Goal: Information Seeking & Learning: Find specific fact

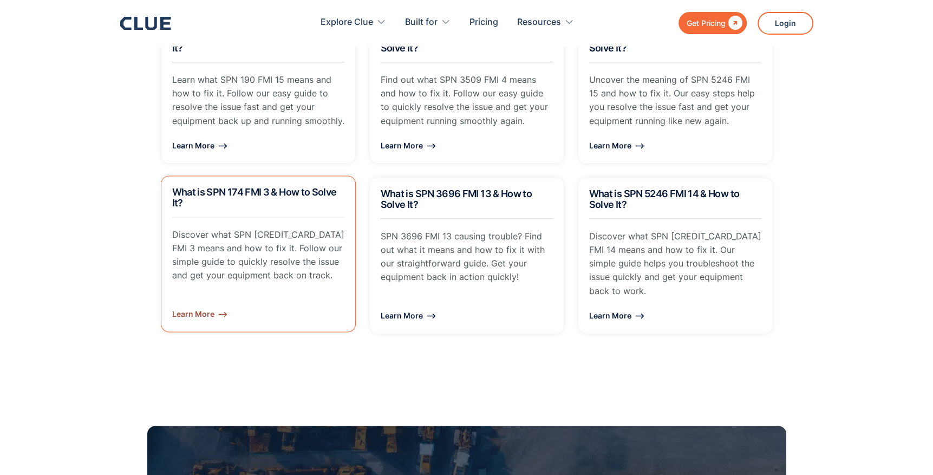
scroll to position [1444, 0]
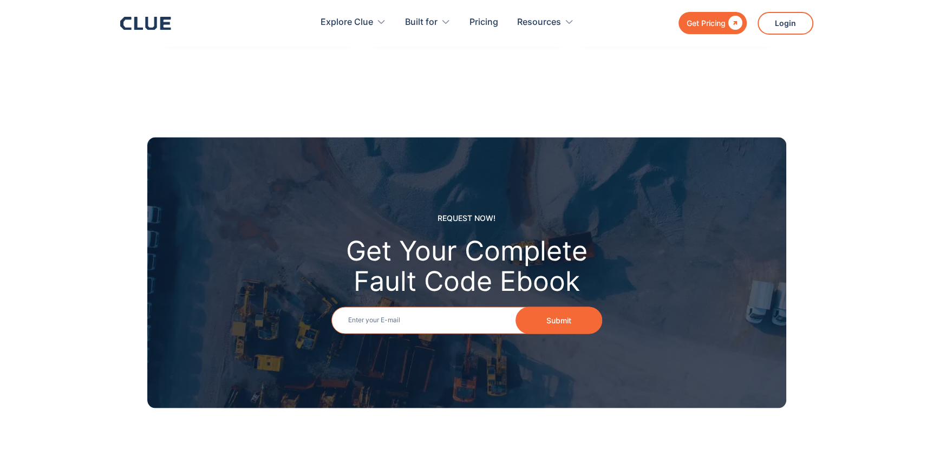
click at [347, 306] on input "Email" at bounding box center [466, 319] width 271 height 27
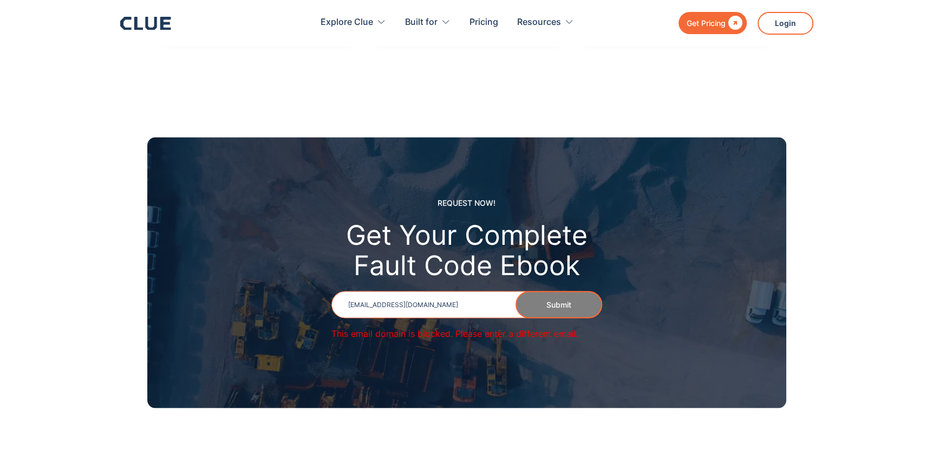
click at [426, 291] on input "jpennbrown2@att.net" at bounding box center [466, 304] width 271 height 27
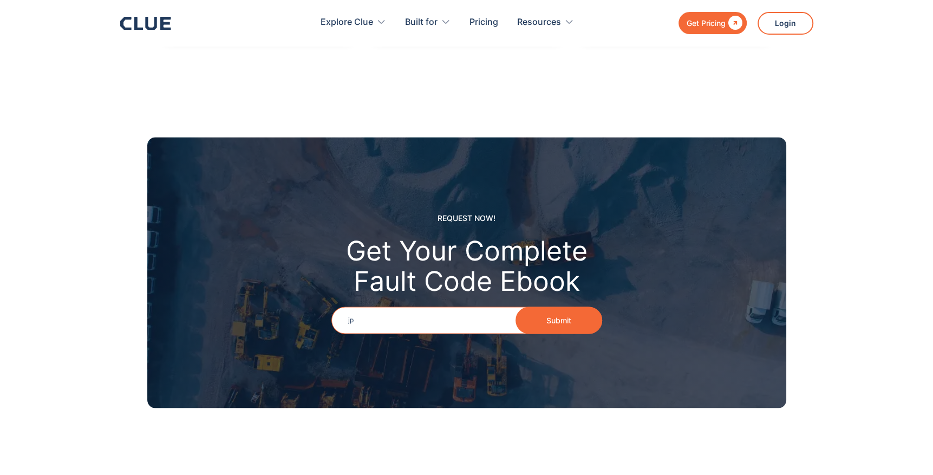
type input "j"
type input "W"
type input "swoonieb@icloud.com"
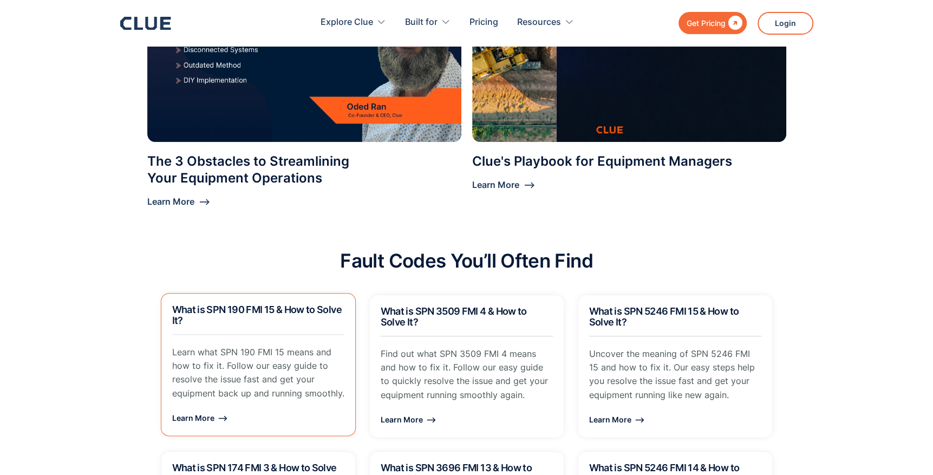
scroll to position [866, 0]
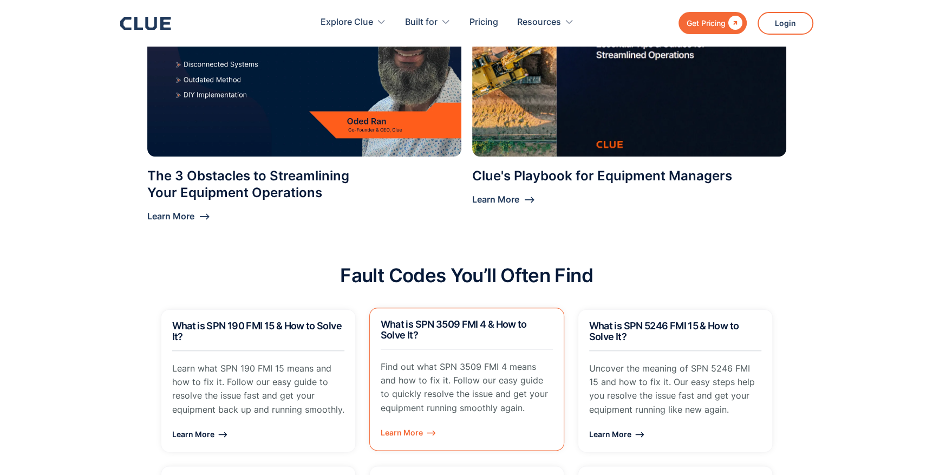
click at [403, 362] on p "Find out what SPN 3509 FMI 4 means and how to fix it. Follow our easy guide to …" at bounding box center [467, 387] width 172 height 55
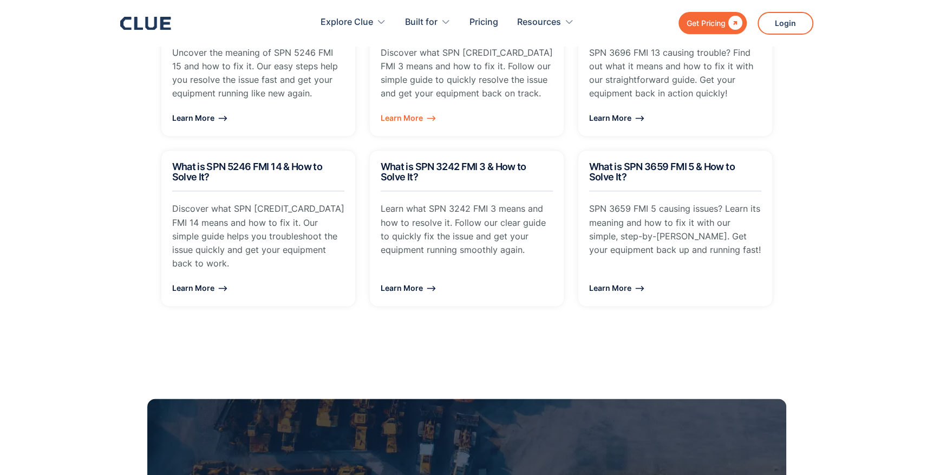
scroll to position [1444, 0]
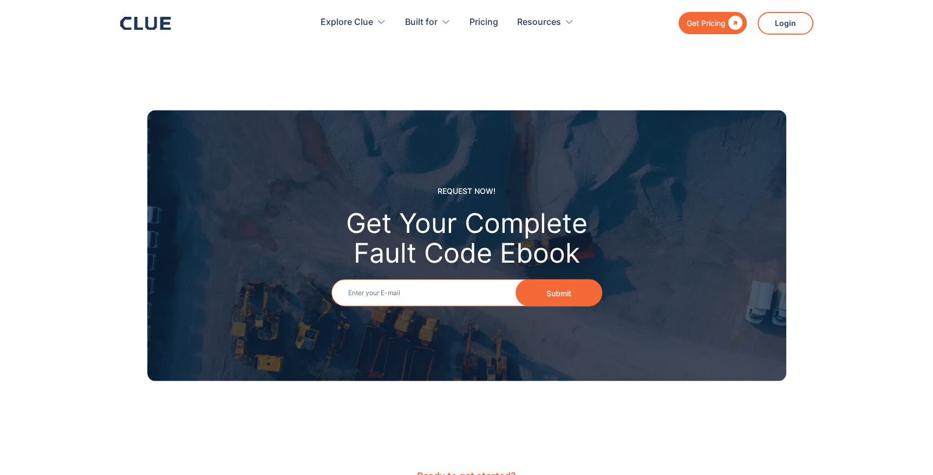
click at [416, 285] on input "Email" at bounding box center [466, 292] width 271 height 27
type input "jpennbrown2@att.net"
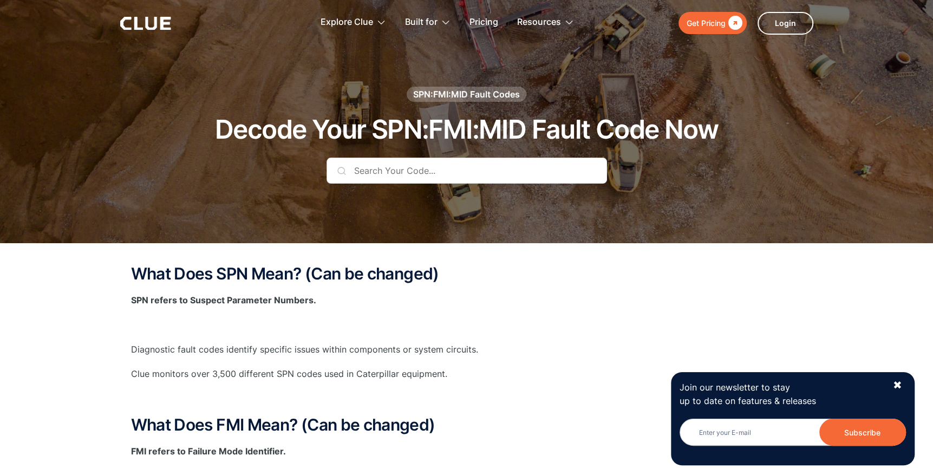
click at [369, 172] on input "text" at bounding box center [467, 171] width 280 height 26
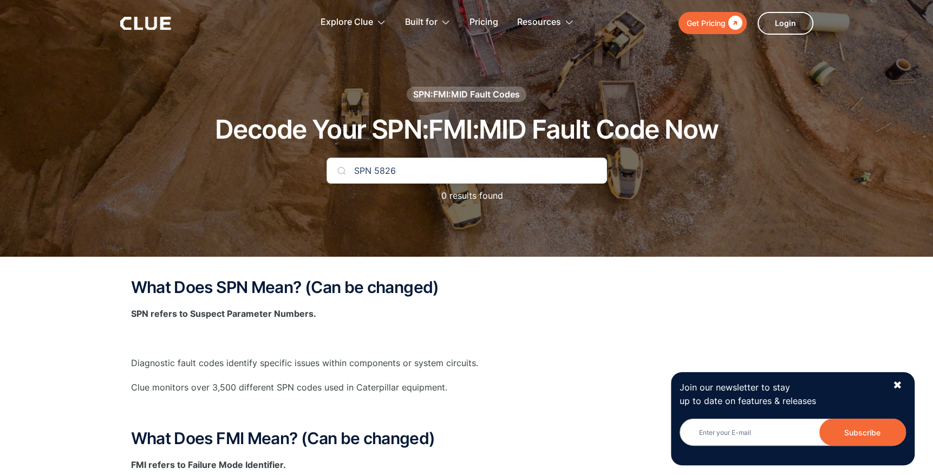
type input "SPN 5826"
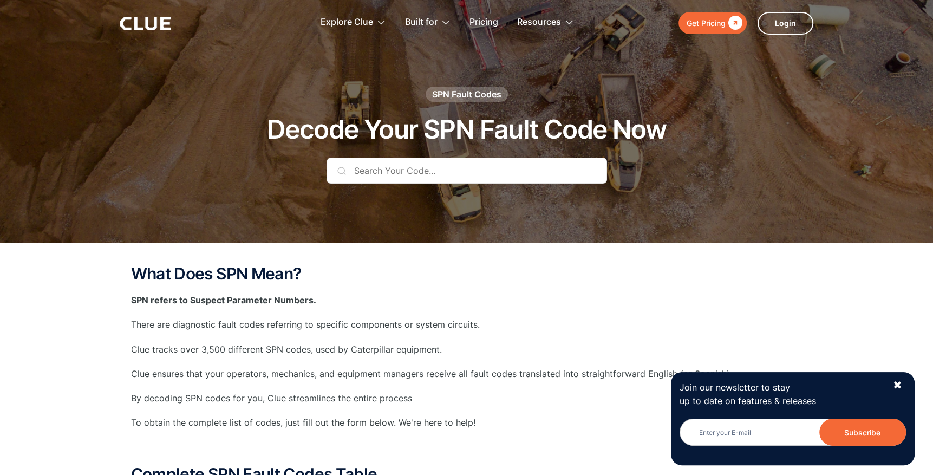
click at [366, 173] on input "text" at bounding box center [467, 171] width 280 height 26
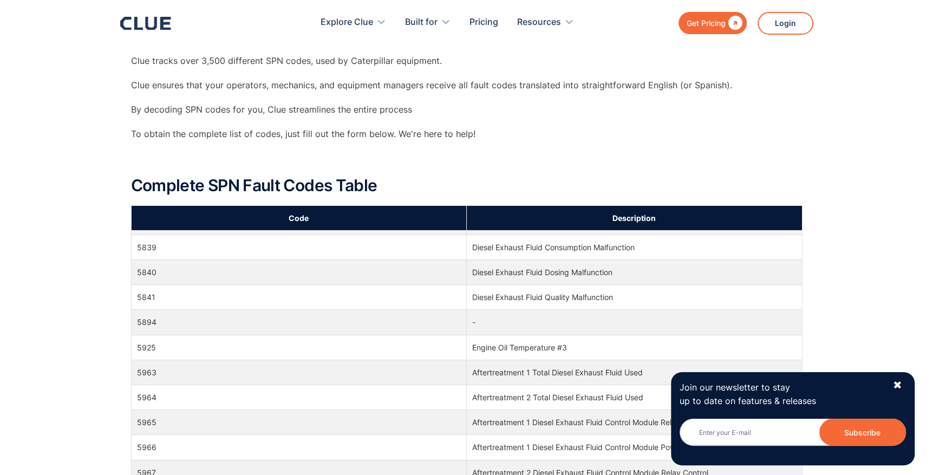
scroll to position [91832, 0]
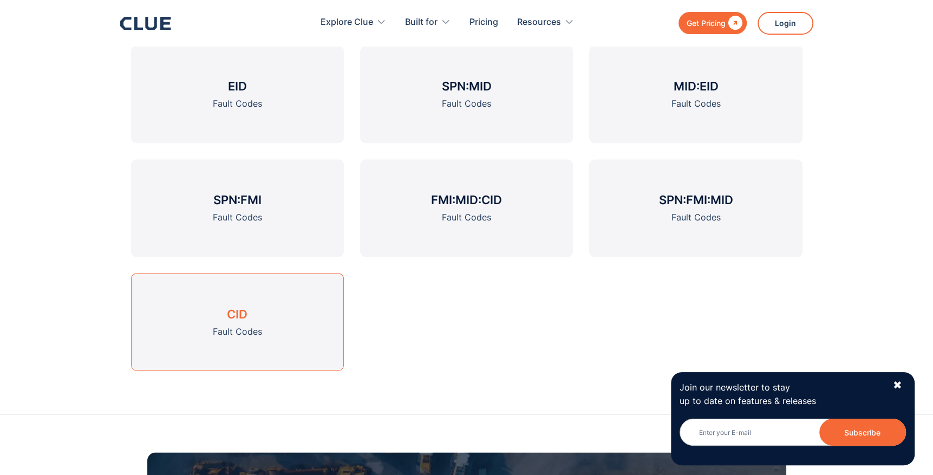
scroll to position [1155, 0]
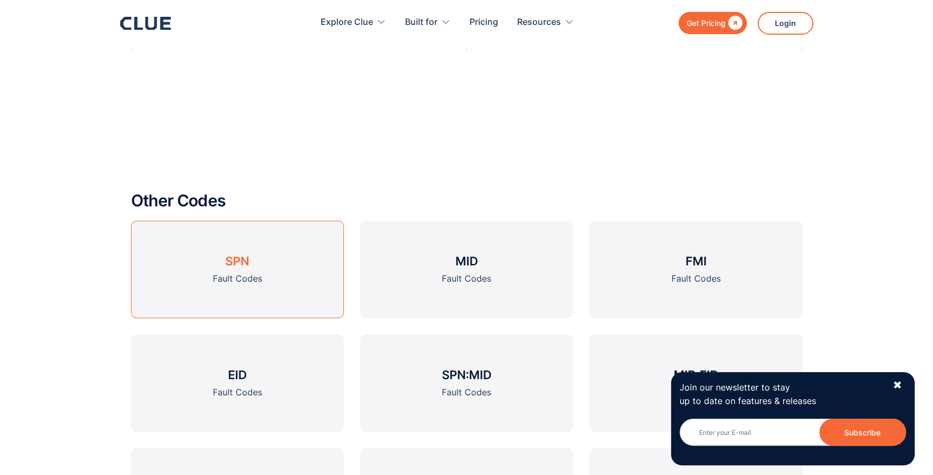
click at [240, 279] on div "Fault Codes" at bounding box center [237, 279] width 49 height 14
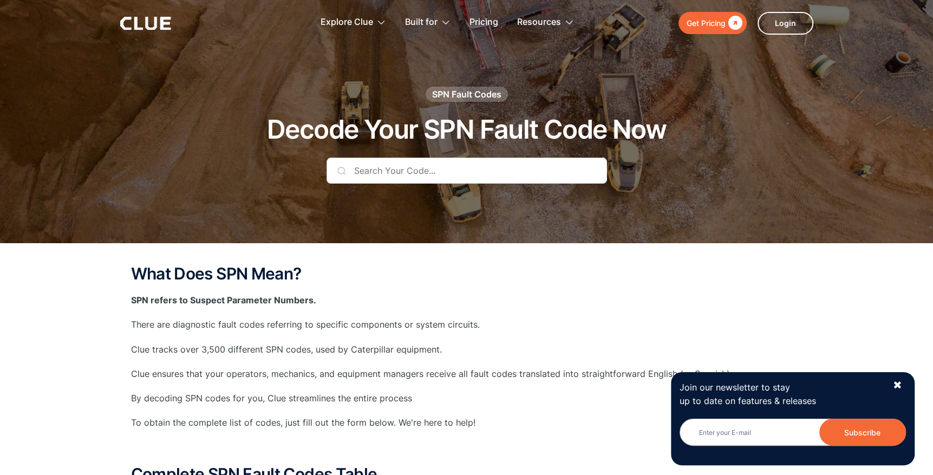
click at [362, 173] on input "text" at bounding box center [467, 171] width 280 height 26
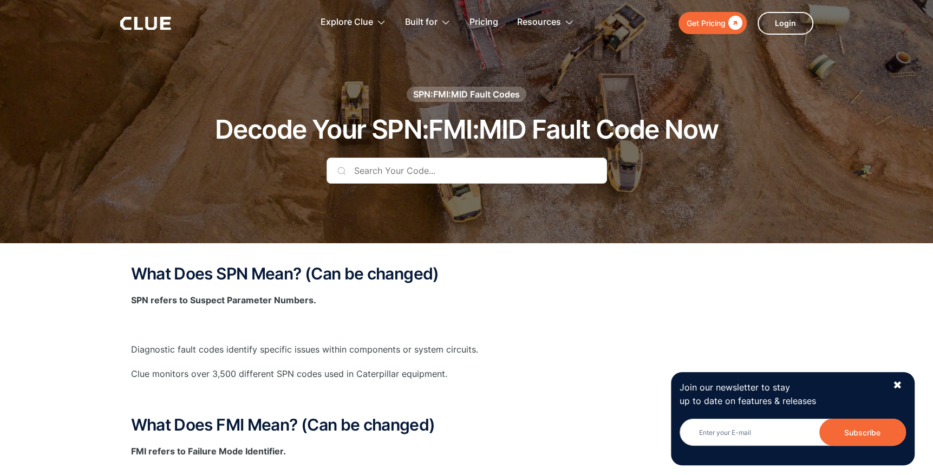
click at [356, 178] on input "text" at bounding box center [467, 171] width 280 height 26
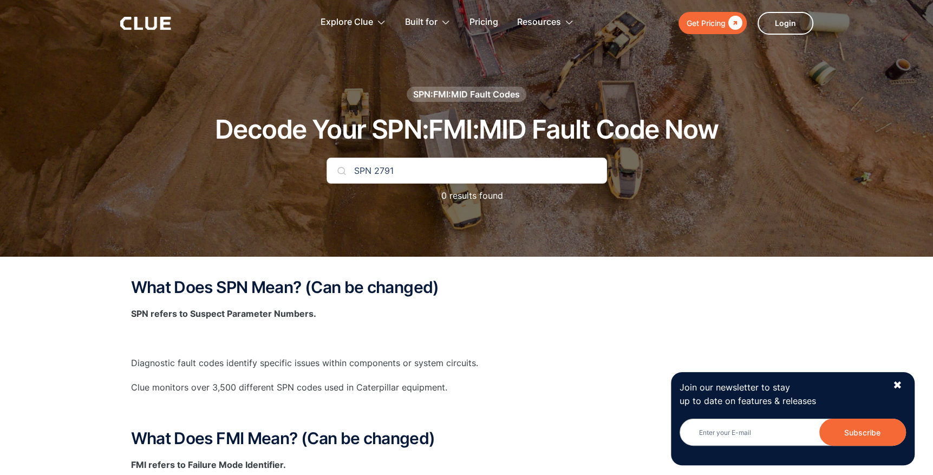
click at [400, 201] on div "SPN 2791 0 results found" at bounding box center [467, 186] width 280 height 56
click at [400, 171] on input "SPN 2791" at bounding box center [467, 171] width 280 height 26
type input "S"
type input "2357"
click at [339, 172] on img at bounding box center [341, 170] width 9 height 9
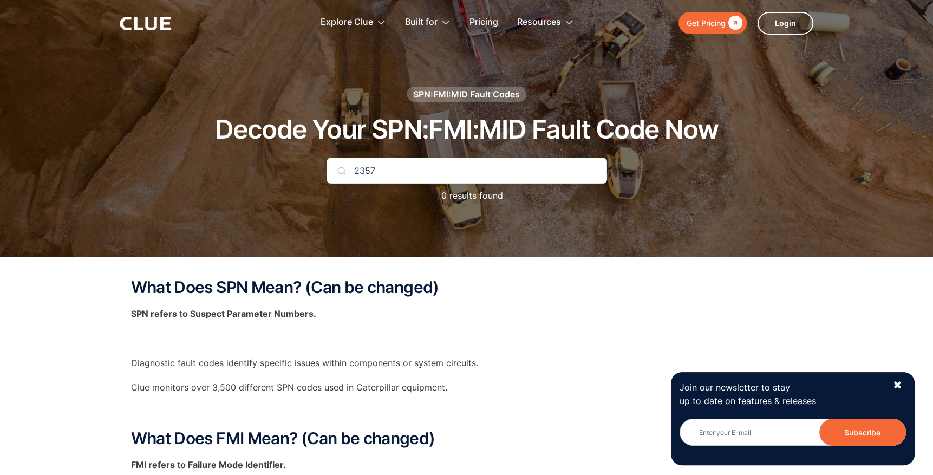
click at [343, 172] on img at bounding box center [341, 170] width 9 height 9
click at [342, 169] on img at bounding box center [341, 170] width 9 height 9
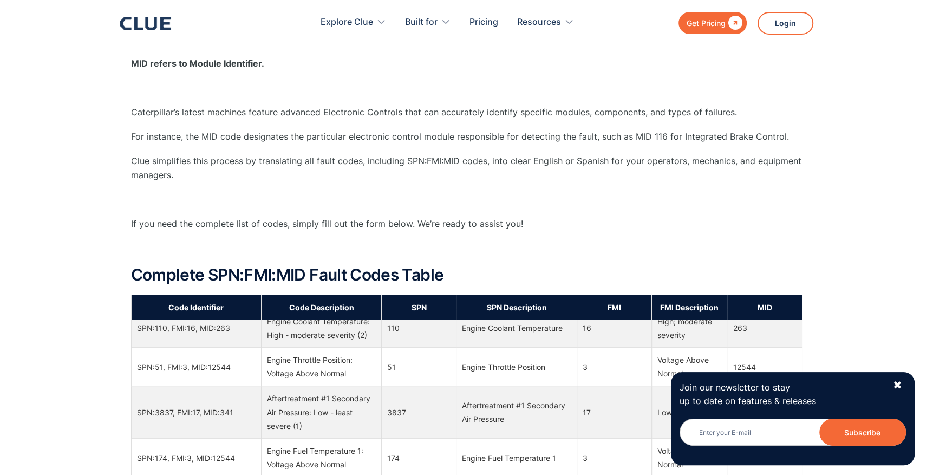
scroll to position [10685, 0]
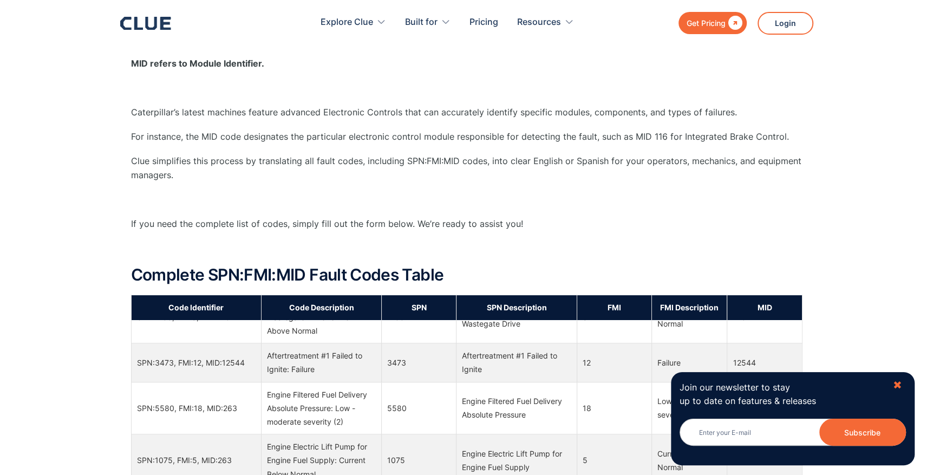
click at [898, 380] on div "✖" at bounding box center [897, 385] width 9 height 14
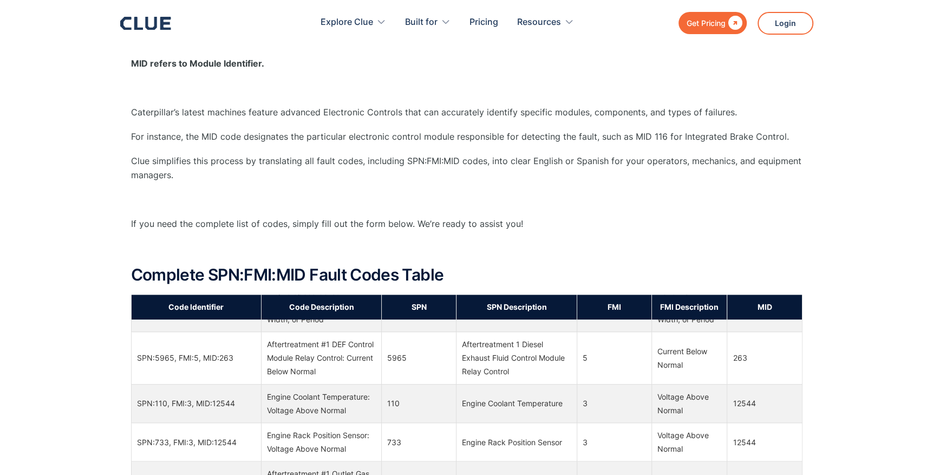
scroll to position [0, 0]
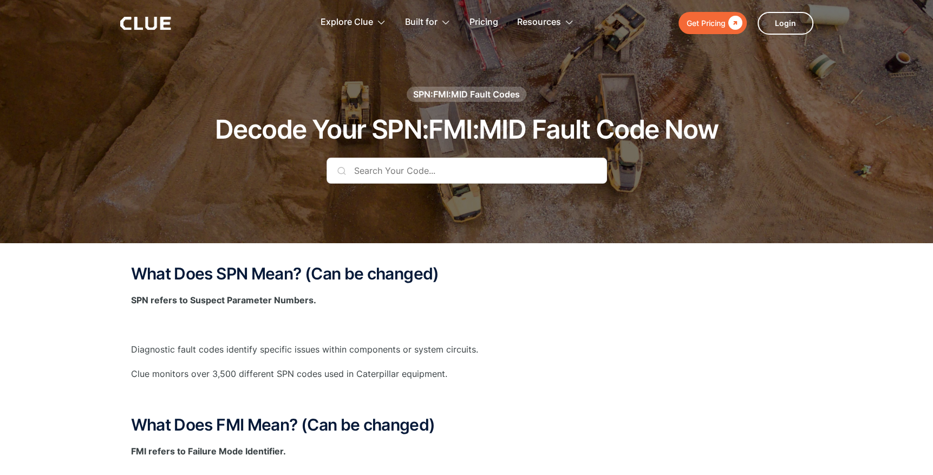
drag, startPoint x: 414, startPoint y: 160, endPoint x: 407, endPoint y: 171, distance: 13.4
click at [414, 160] on input "text" at bounding box center [467, 171] width 280 height 26
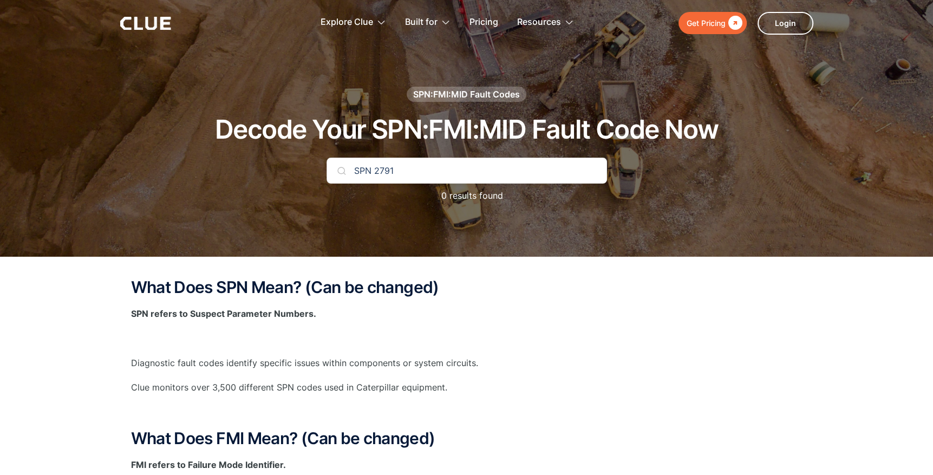
click at [339, 171] on img at bounding box center [341, 170] width 9 height 9
click at [462, 220] on div at bounding box center [466, 128] width 933 height 257
click at [406, 171] on input "SPN 2791" at bounding box center [467, 171] width 280 height 26
type input "SPN 5826 FMI 15"
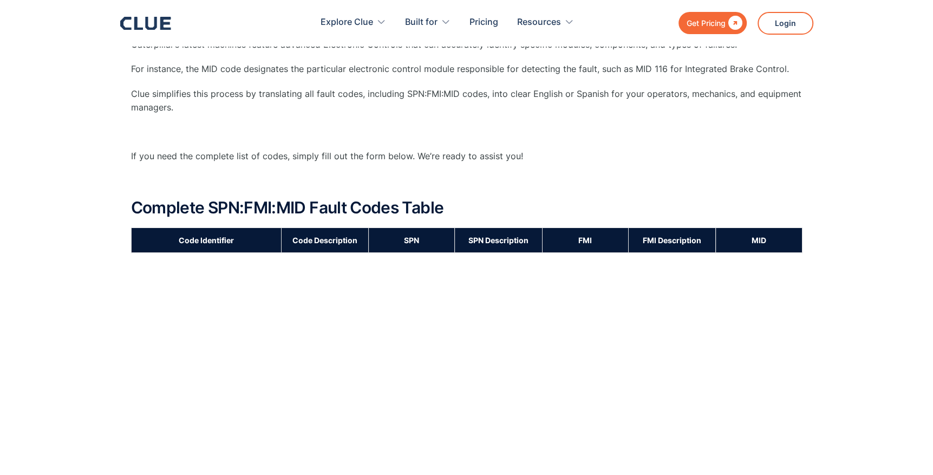
scroll to position [866, 0]
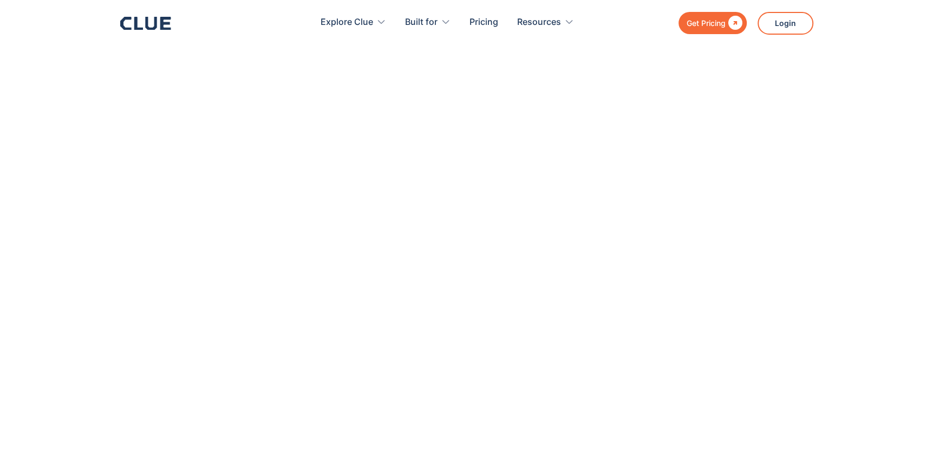
click at [371, 306] on div "Code Identifier Code Description SPN SPN Description FMI FMI Description MID SP…" at bounding box center [466, 375] width 671 height 713
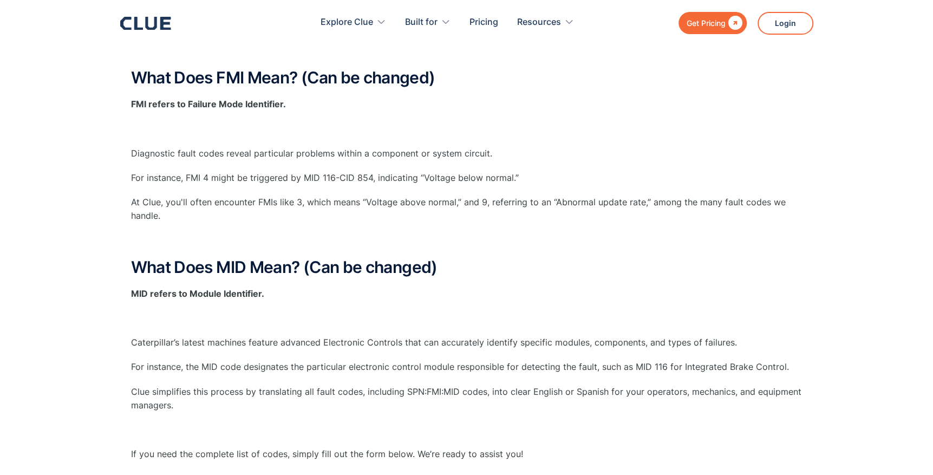
scroll to position [289, 0]
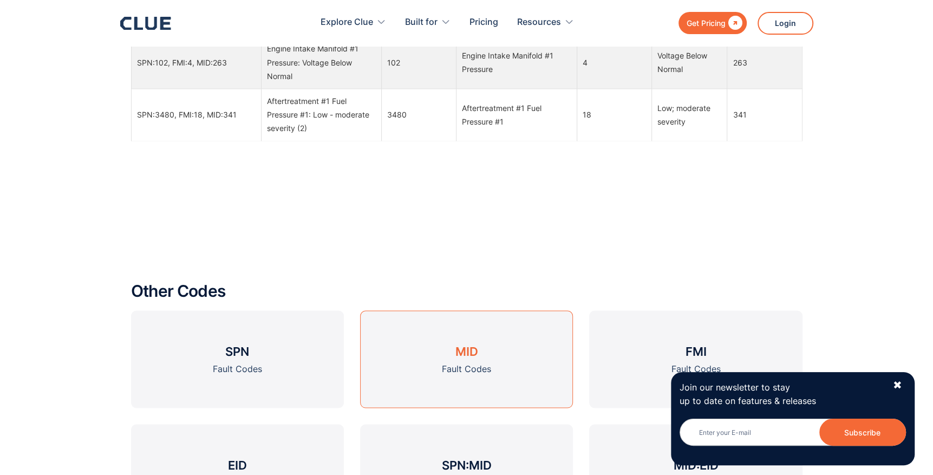
scroll to position [1155, 0]
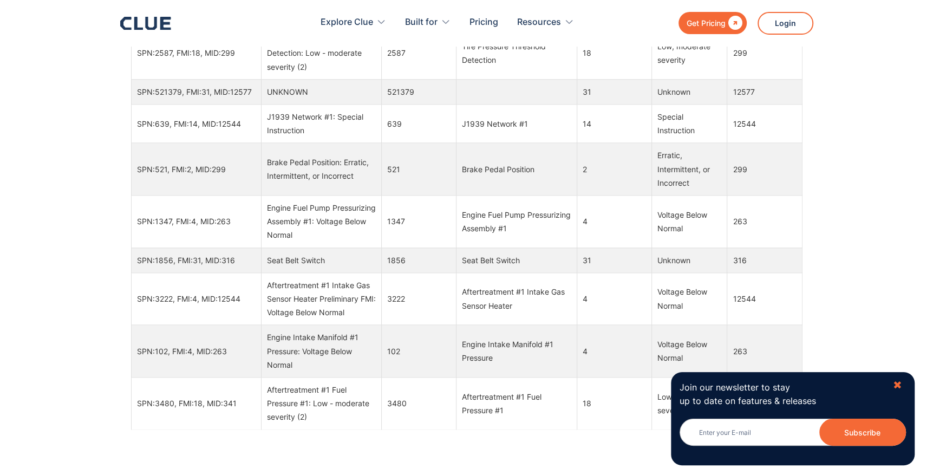
click at [899, 386] on div "✖" at bounding box center [897, 385] width 9 height 14
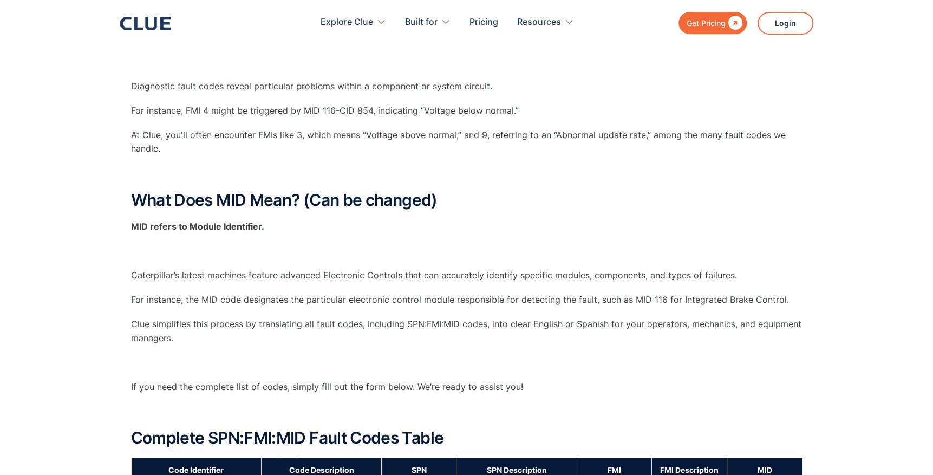
scroll to position [0, 0]
